Goal: Task Accomplishment & Management: Manage account settings

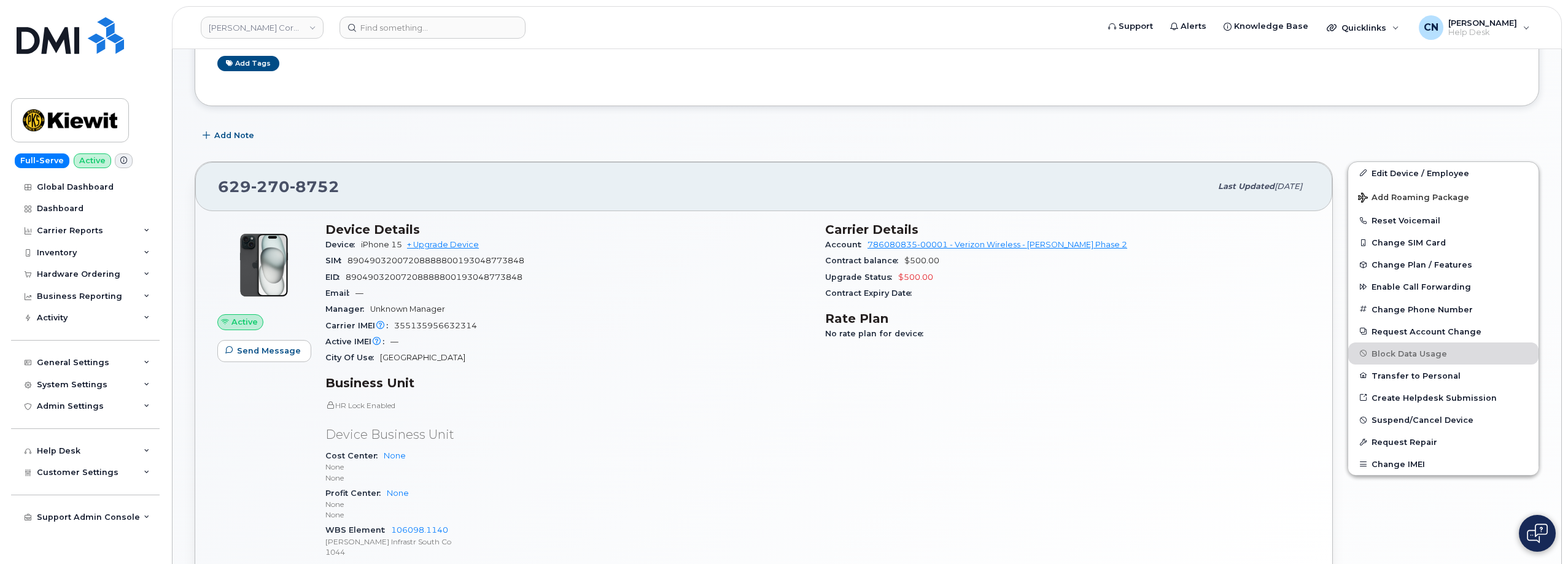
scroll to position [157, 0]
click at [1440, 164] on link "Edit Device / Employee" at bounding box center [1443, 172] width 190 height 22
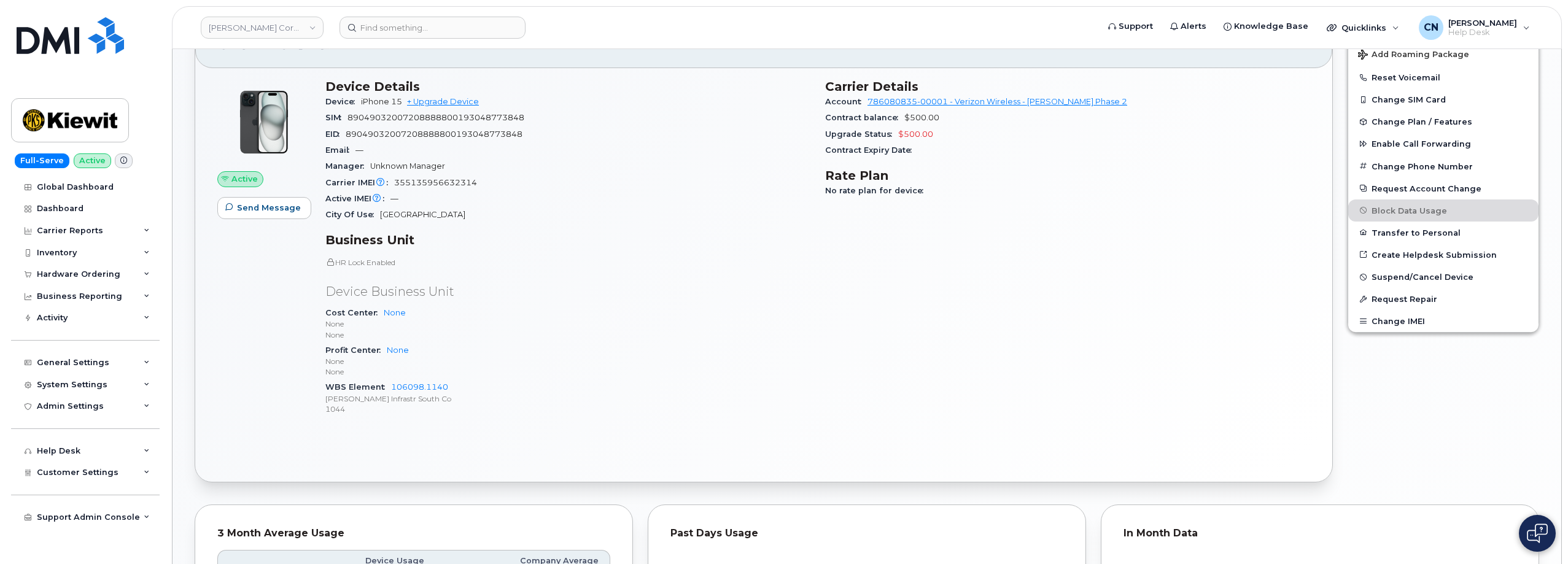
scroll to position [649, 0]
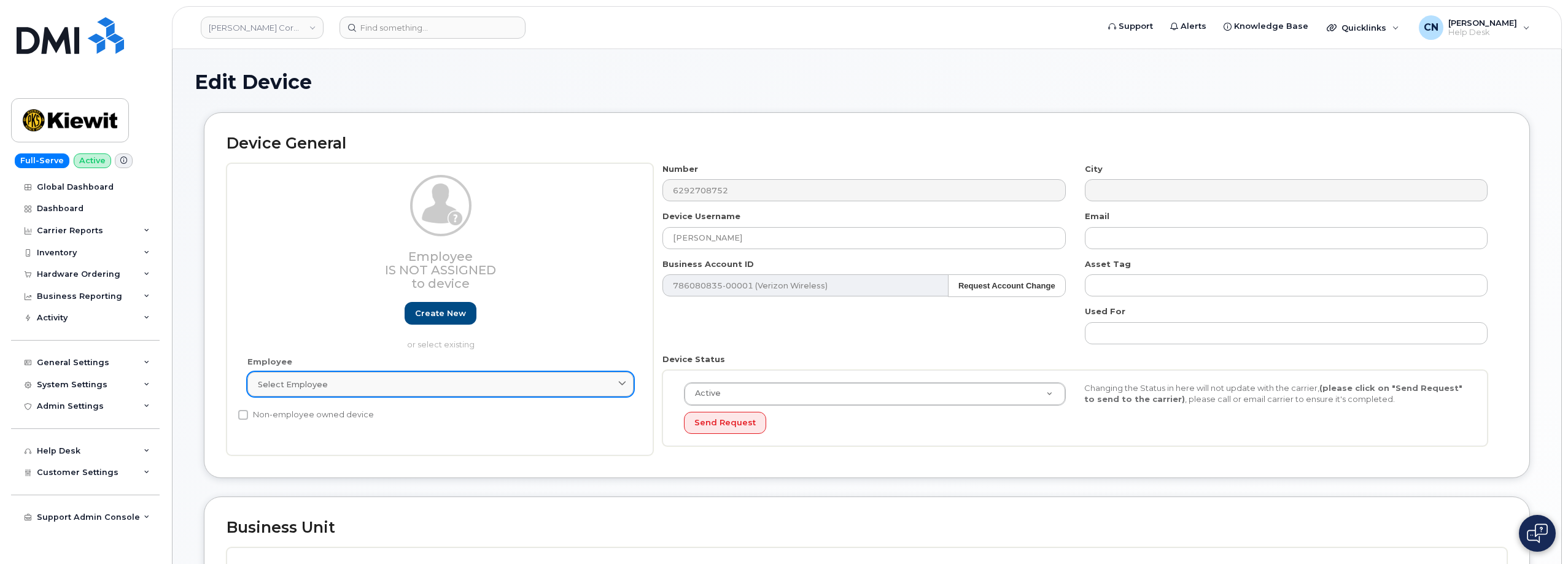
click at [347, 383] on div "Select employee" at bounding box center [440, 384] width 366 height 11
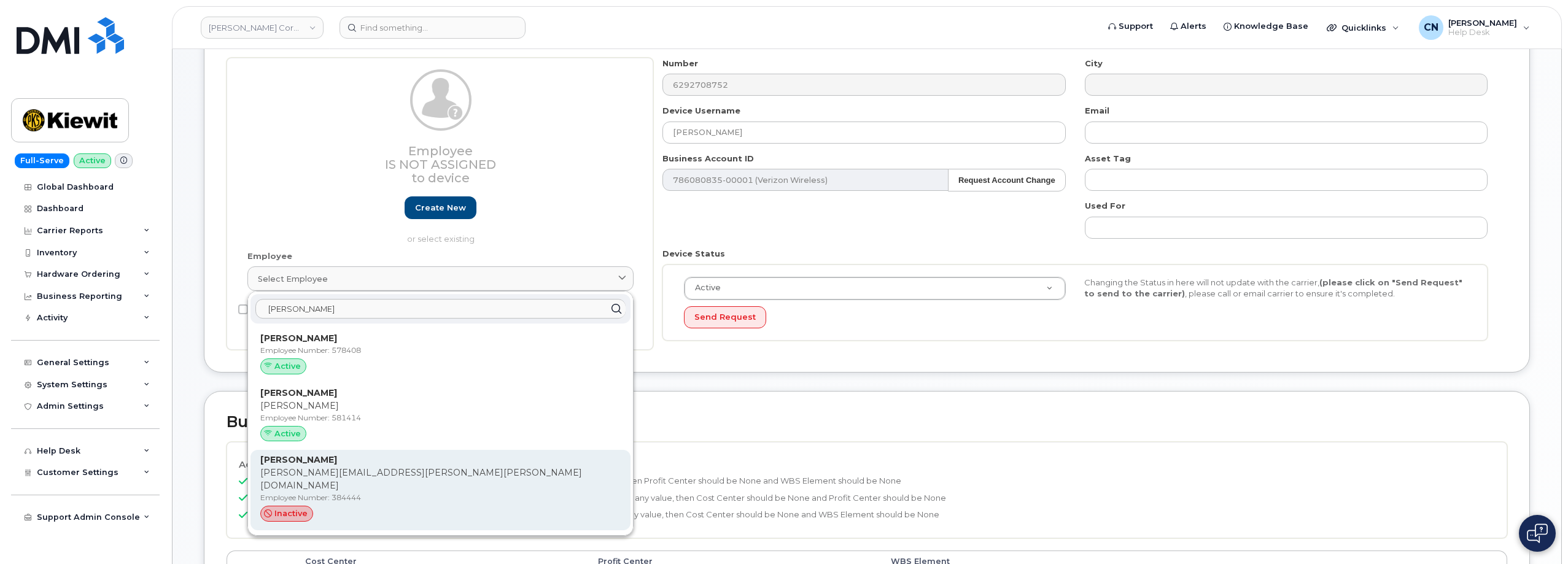
scroll to position [184, 0]
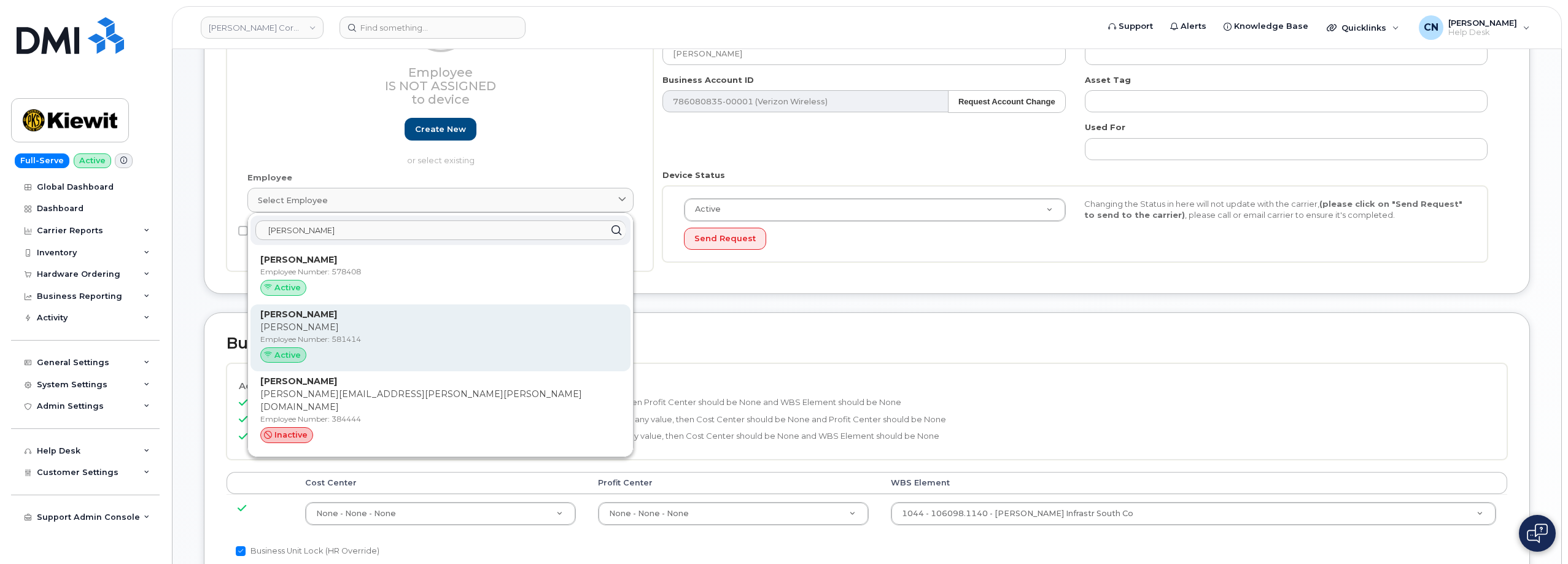
type input "Stehle"
click at [438, 353] on div "Active" at bounding box center [440, 356] width 360 height 16
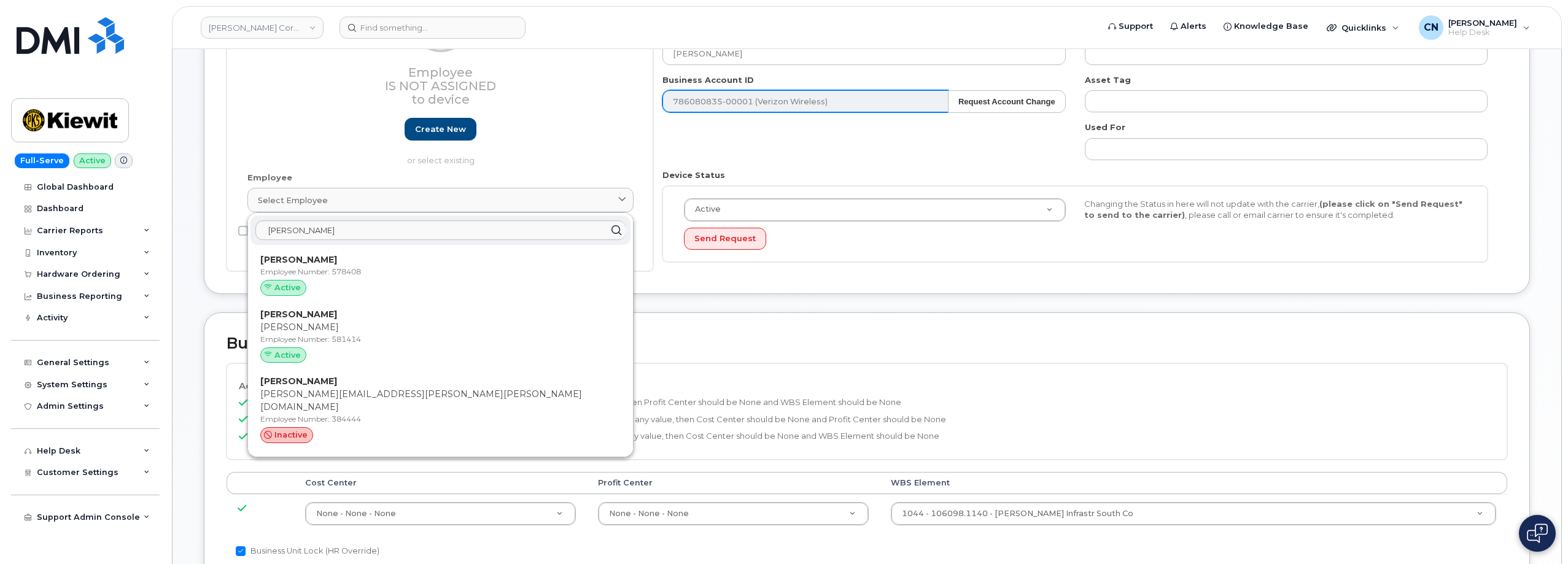
type input "581414"
type input "Jeffrey Stehle"
type input "jeff.stehle@kiewit.com"
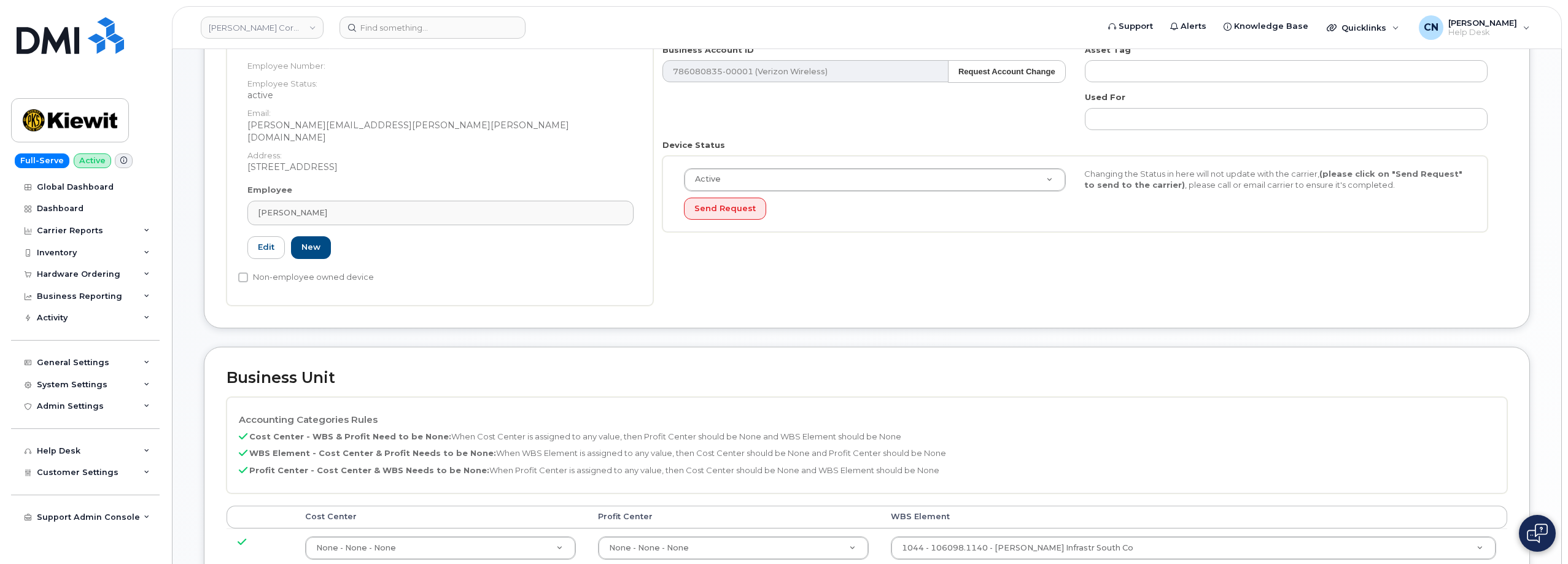
scroll to position [0, 0]
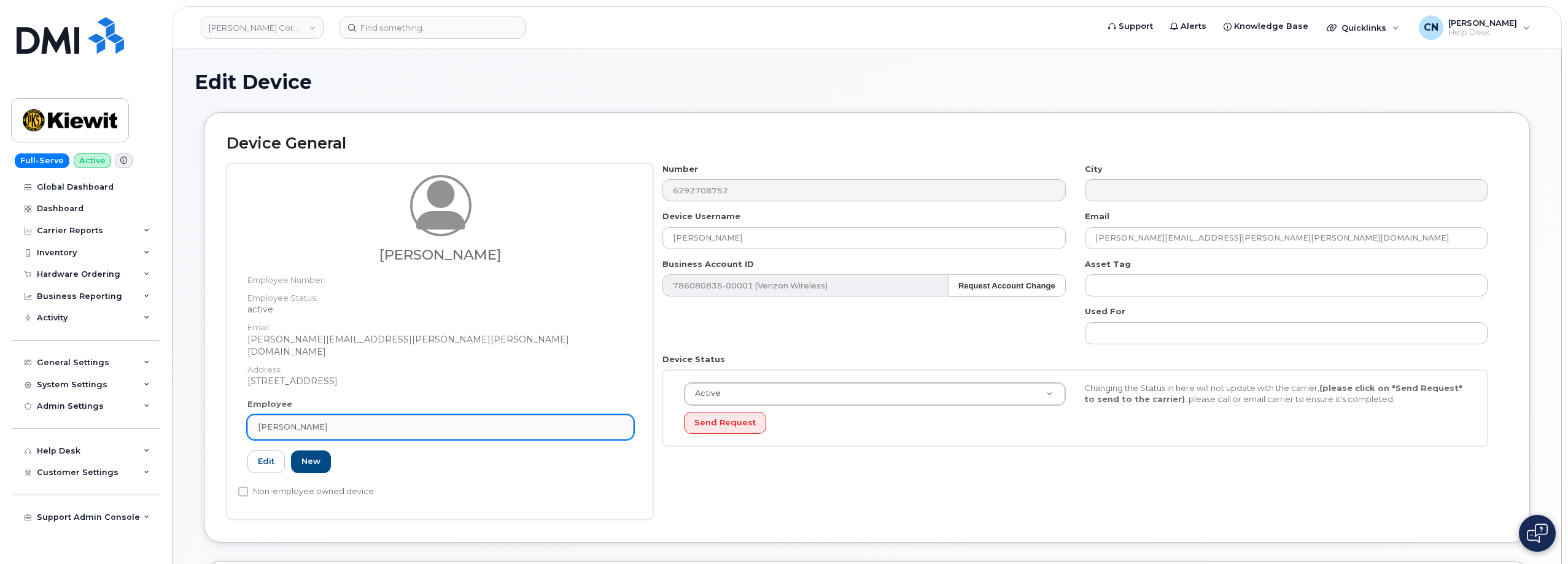
click at [315, 421] on div "Jeffrey Stehle" at bounding box center [440, 427] width 366 height 11
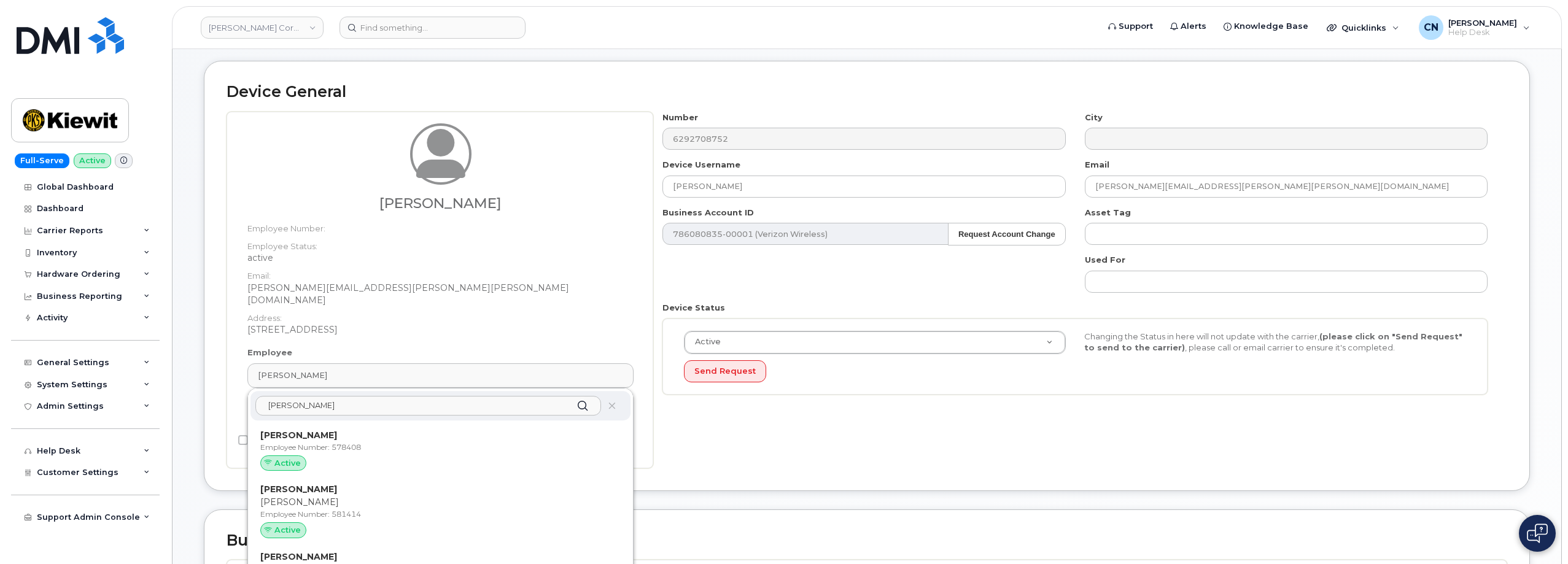
scroll to position [123, 0]
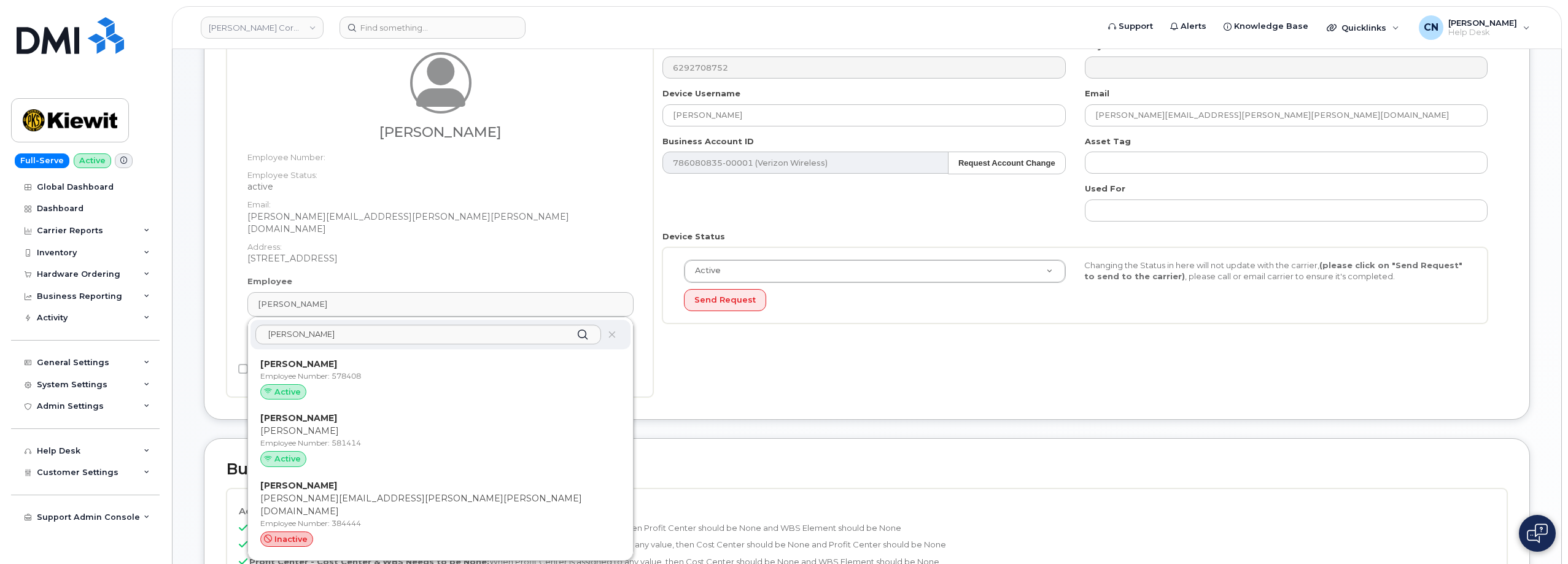
click at [518, 262] on div "Jeffrey Stehle Employee Number: Employee Status: active Email: JEFF.STEHLE@KIEW…" at bounding box center [440, 164] width 405 height 224
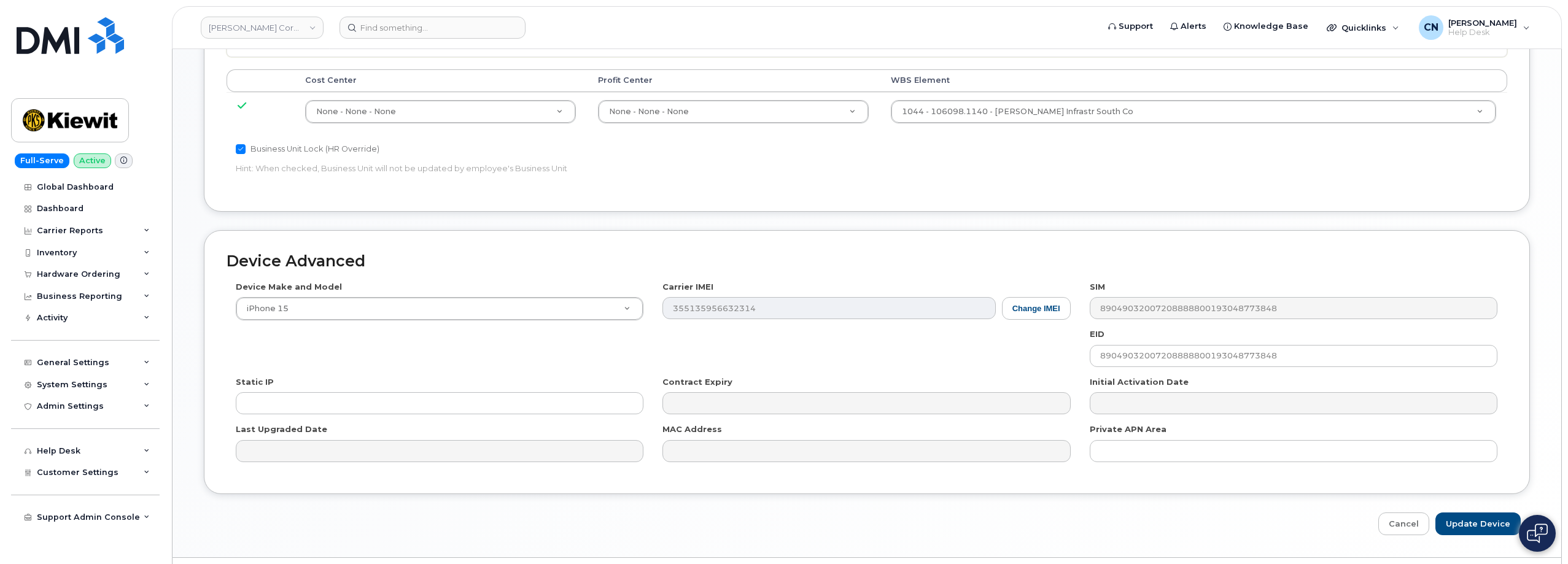
scroll to position [671, 0]
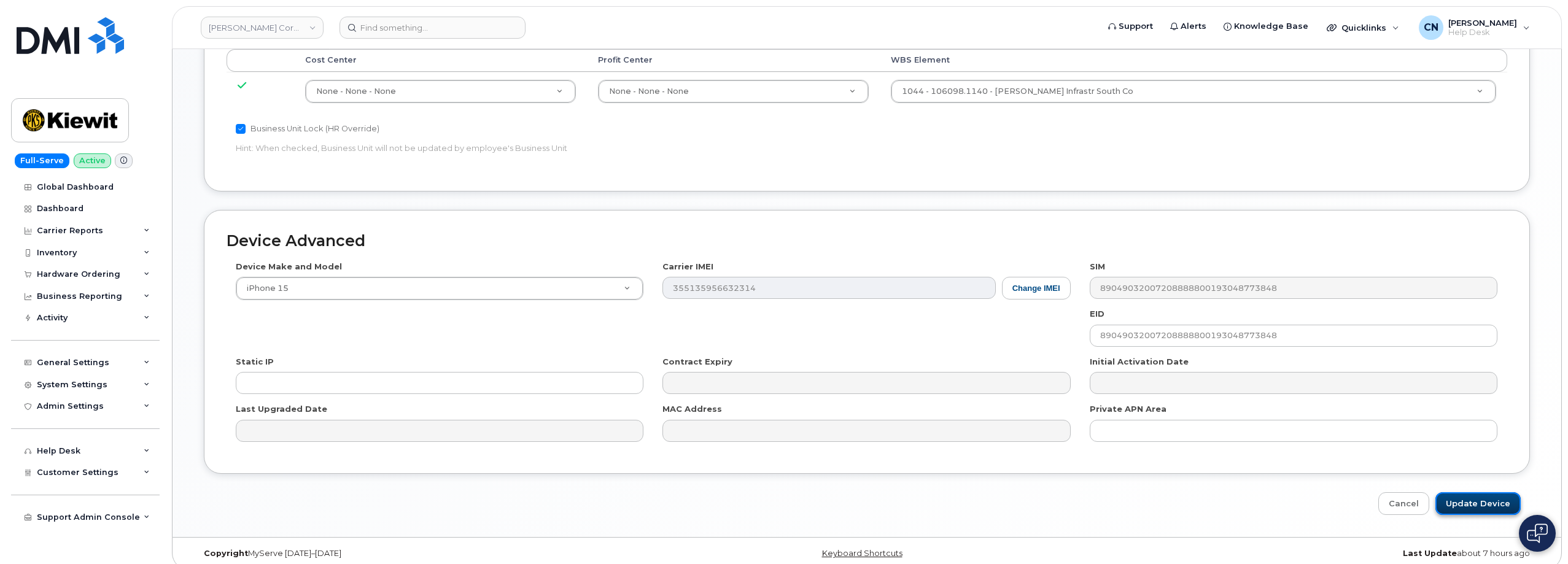
click at [1465, 496] on input "Update Device" at bounding box center [1477, 504] width 85 height 23
type input "Saving..."
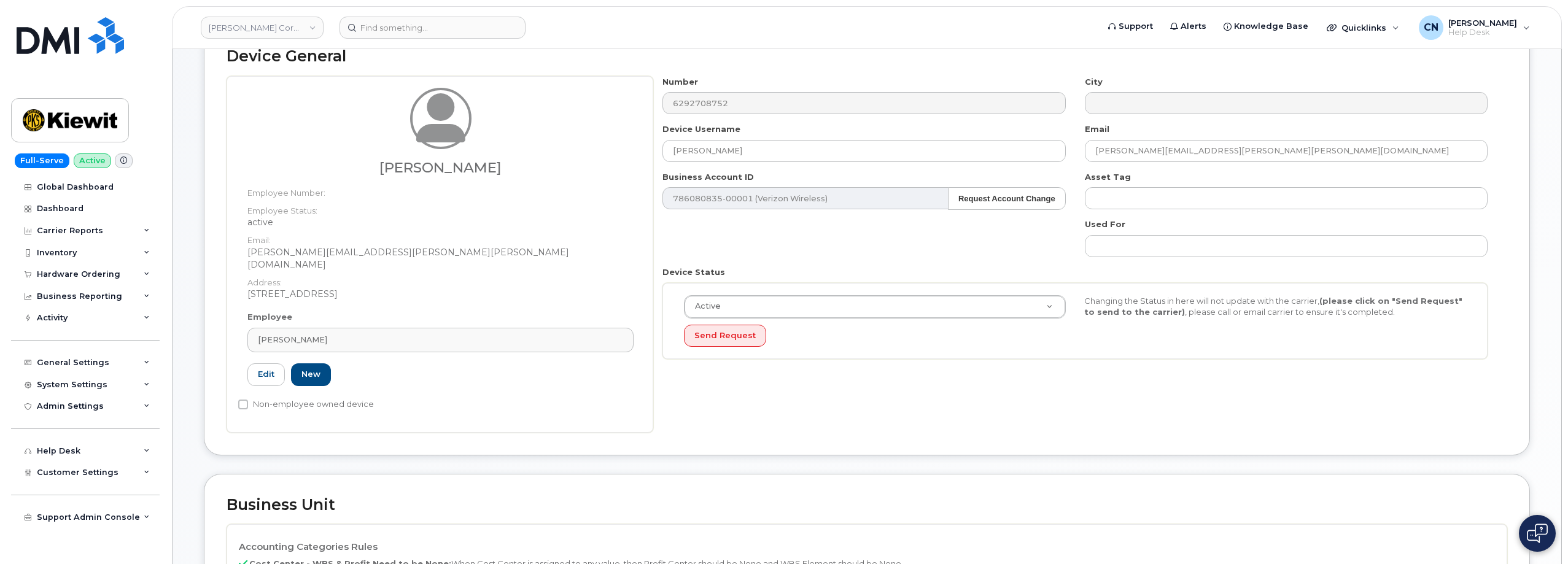
scroll to position [0, 0]
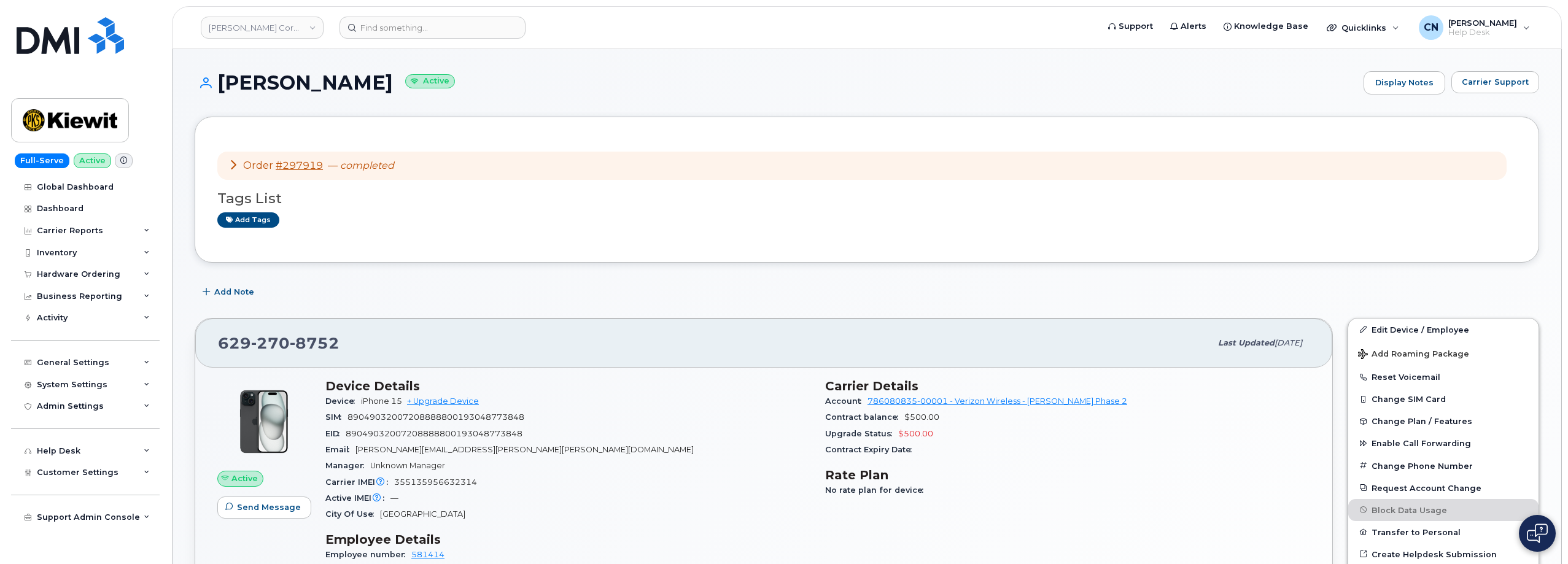
click at [353, 80] on h1 "Jeffrey Stehle Active" at bounding box center [775, 82] width 1163 height 21
drag, startPoint x: 360, startPoint y: 80, endPoint x: 222, endPoint y: 77, distance: 138.0
click at [222, 77] on h1 "Jeffrey Stehle Active" at bounding box center [775, 82] width 1163 height 21
copy h1 "Jeffrey Stehle"
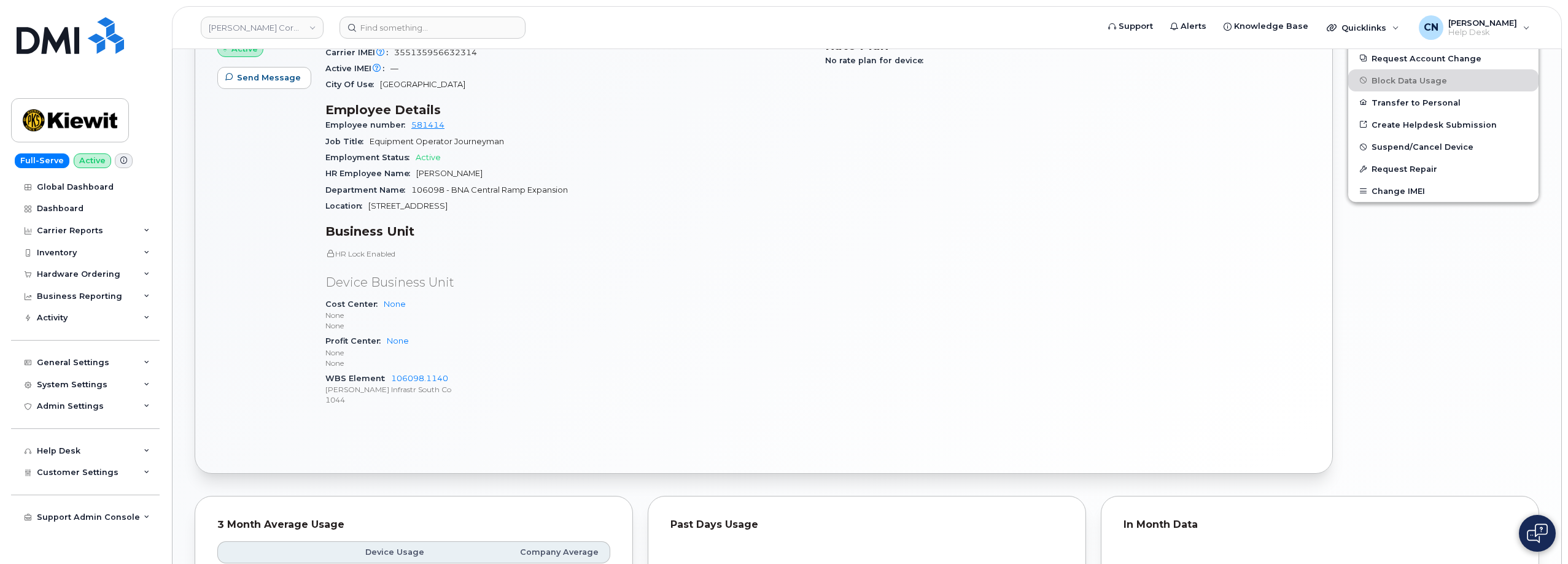
scroll to position [737, 0]
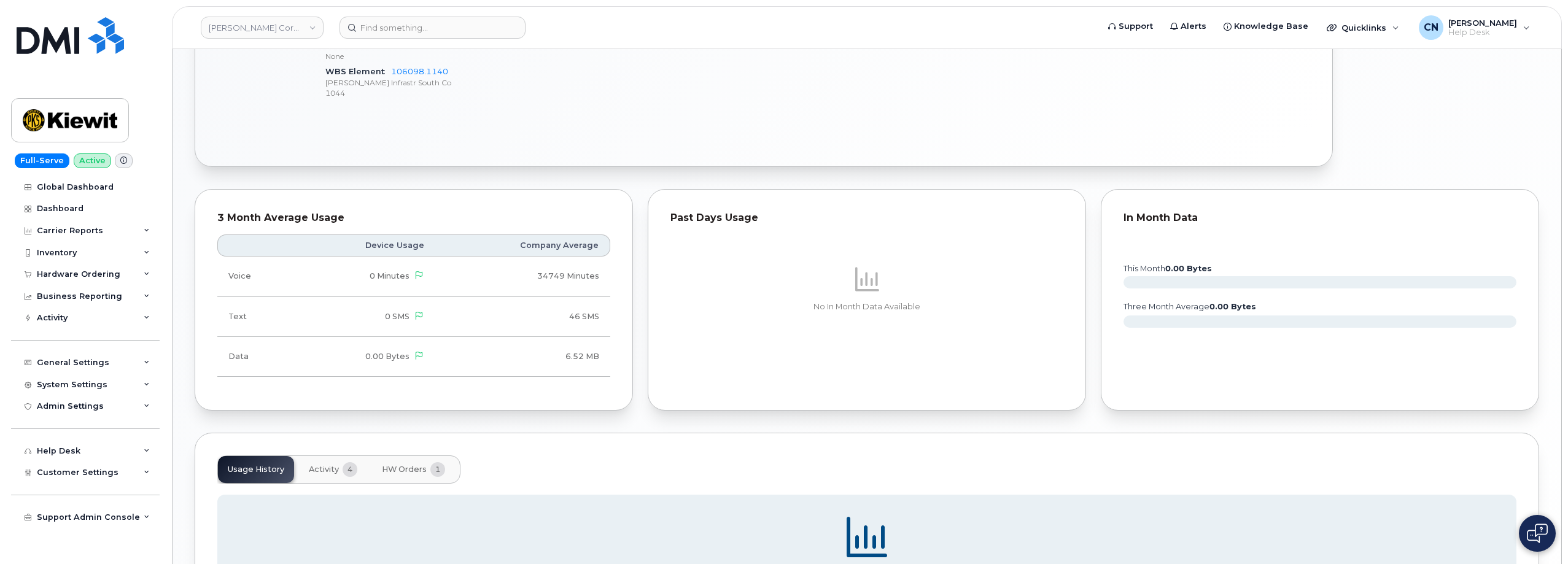
click at [420, 479] on button "HW Orders 1" at bounding box center [414, 469] width 83 height 27
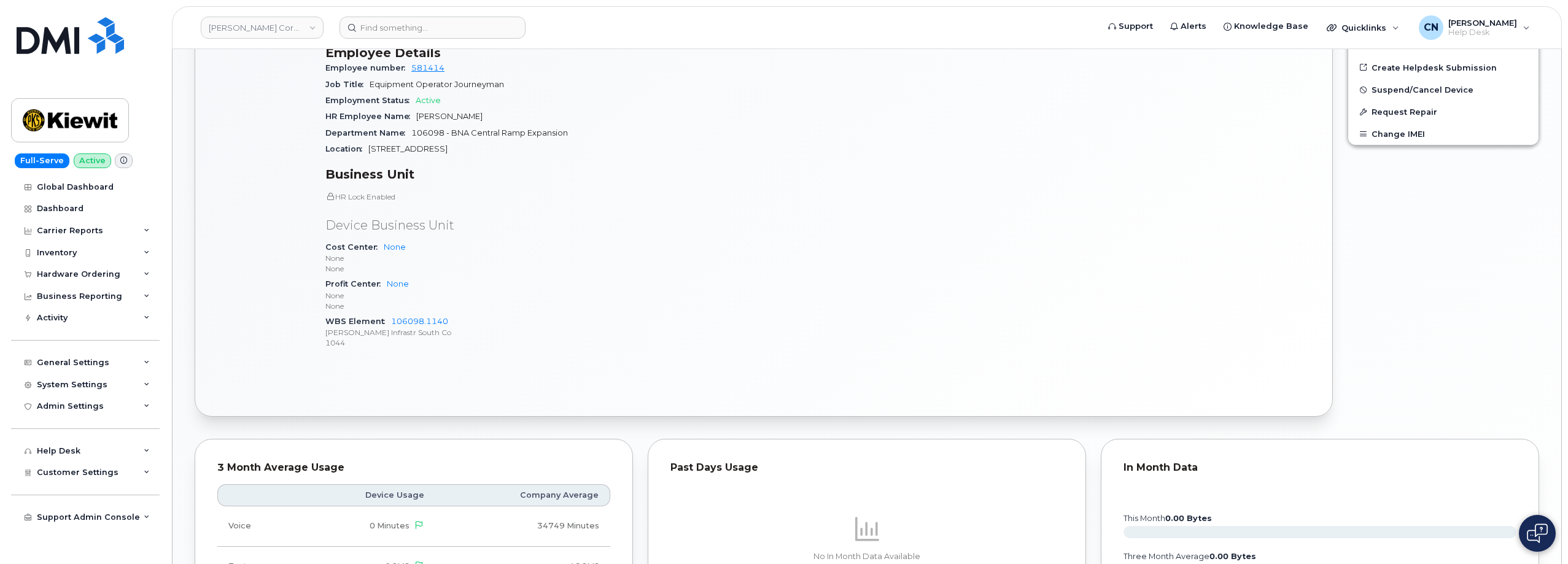
scroll to position [291, 0]
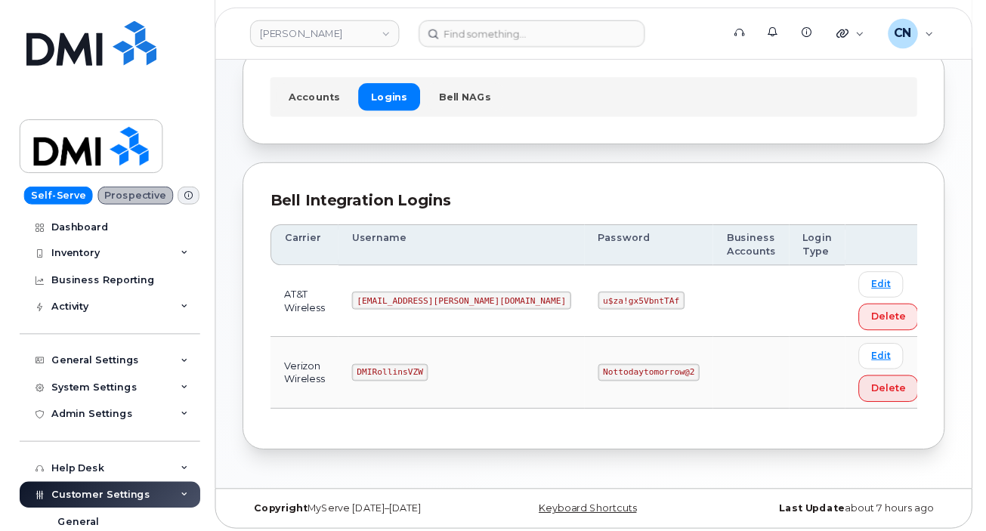
scroll to position [93, 0]
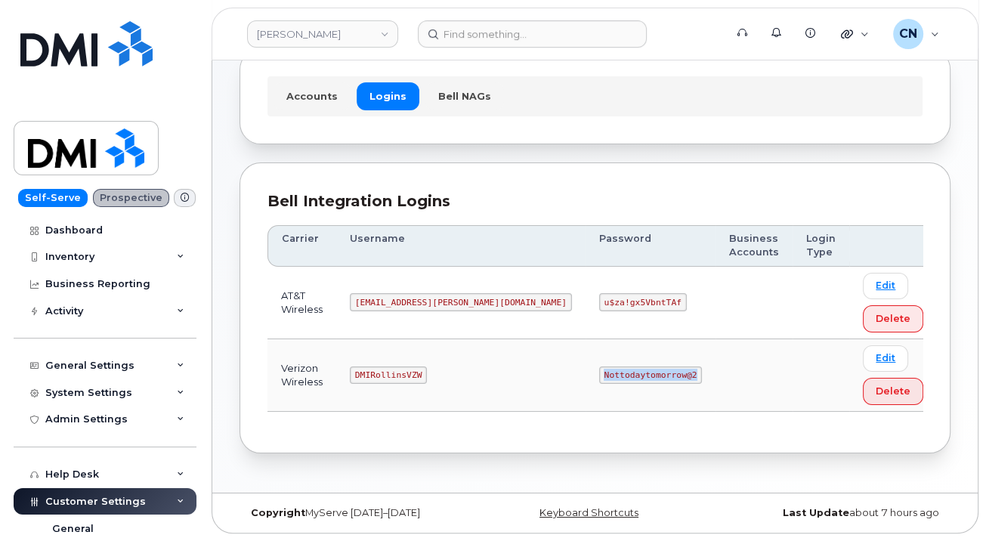
drag, startPoint x: 511, startPoint y: 375, endPoint x: 626, endPoint y: 377, distance: 114.8
click at [616, 381] on td "Nottodaytomorrow@2" at bounding box center [651, 375] width 130 height 73
copy code "Nottodaytomorrow@2"
